Goal: Information Seeking & Learning: Learn about a topic

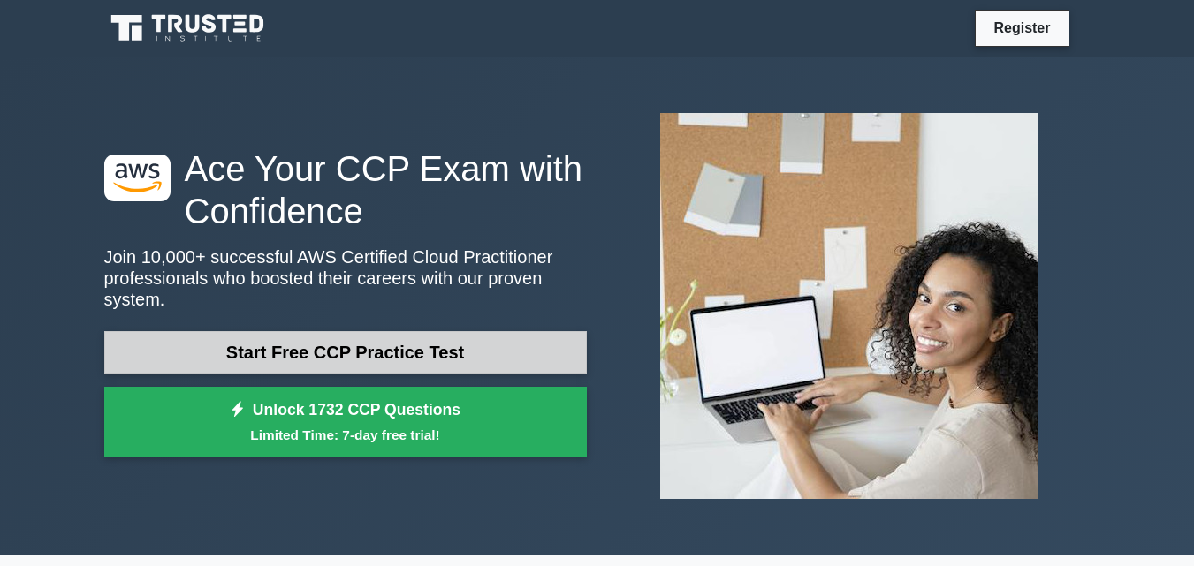
click at [293, 338] on link "Start Free CCP Practice Test" at bounding box center [345, 352] width 483 height 42
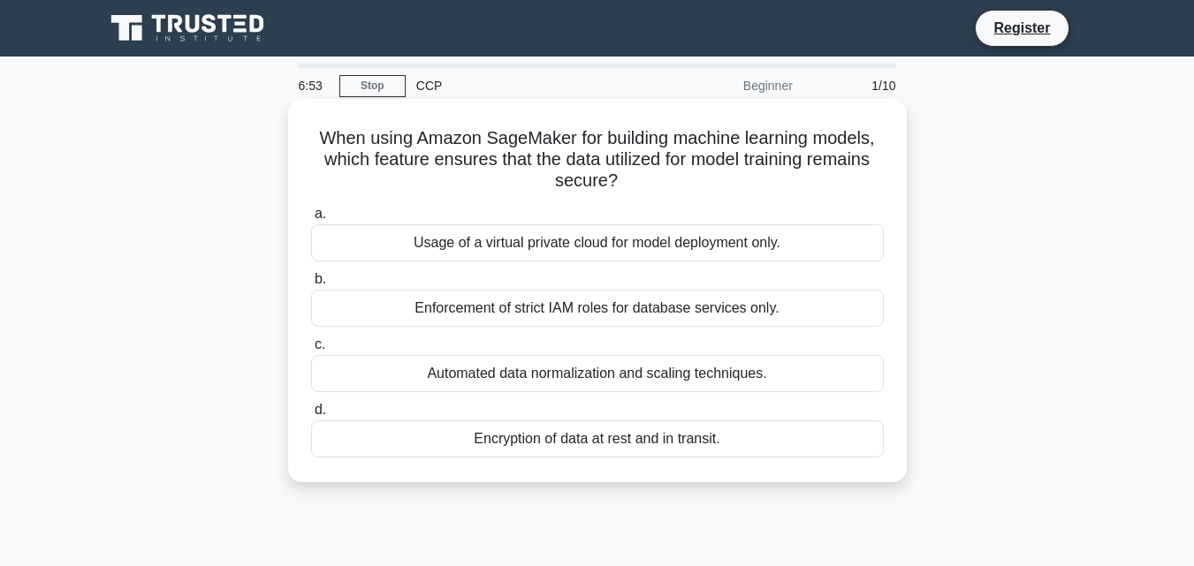
click at [591, 443] on div "Encryption of data at rest and in transit." at bounding box center [597, 439] width 573 height 37
click at [311, 416] on input "d. Encryption of data at rest and in transit." at bounding box center [311, 410] width 0 height 11
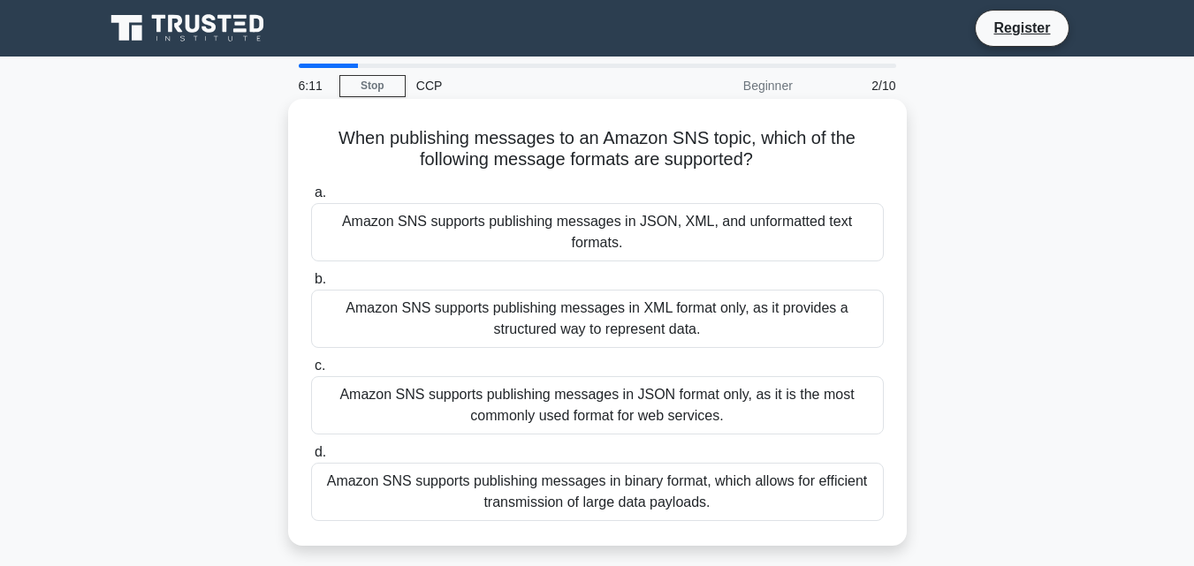
click at [572, 299] on div "Amazon SNS supports publishing messages in XML format only, as it provides a st…" at bounding box center [597, 319] width 573 height 58
click at [311, 285] on input "b. Amazon SNS supports publishing messages in XML format only, as it provides a…" at bounding box center [311, 279] width 0 height 11
click at [521, 290] on div "Amazon SNS supports publishing messages in XML format only, as it provides a st…" at bounding box center [597, 319] width 573 height 58
click at [311, 283] on input "b. Amazon SNS supports publishing messages in XML format only, as it provides a…" at bounding box center [311, 279] width 0 height 11
